Goal: Task Accomplishment & Management: Manage account settings

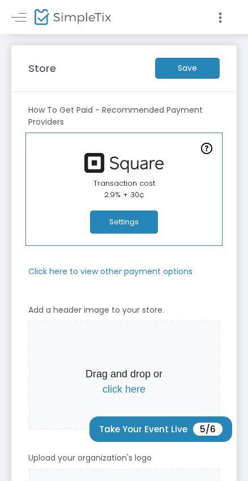
click at [182, 66] on m-button "Save" at bounding box center [187, 68] width 65 height 21
click at [116, 223] on button "Settings" at bounding box center [124, 222] width 68 height 23
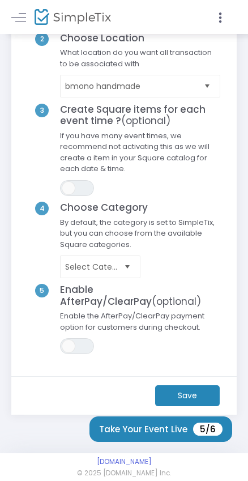
scroll to position [137, 0]
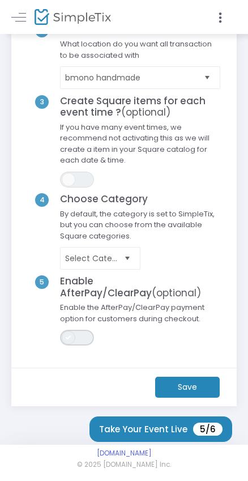
click at [83, 338] on span "ON OFF" at bounding box center [77, 337] width 34 height 16
click at [198, 388] on m-button "Save" at bounding box center [187, 386] width 65 height 21
